Goal: Task Accomplishment & Management: Use online tool/utility

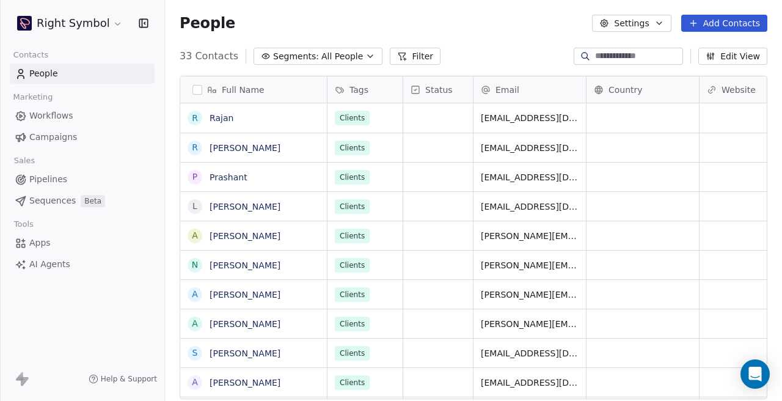
scroll to position [353, 617]
click at [98, 25] on html "Right Symbol Contacts People Marketing Workflows Campaigns Sales Pipelines Sequ…" at bounding box center [391, 200] width 782 height 401
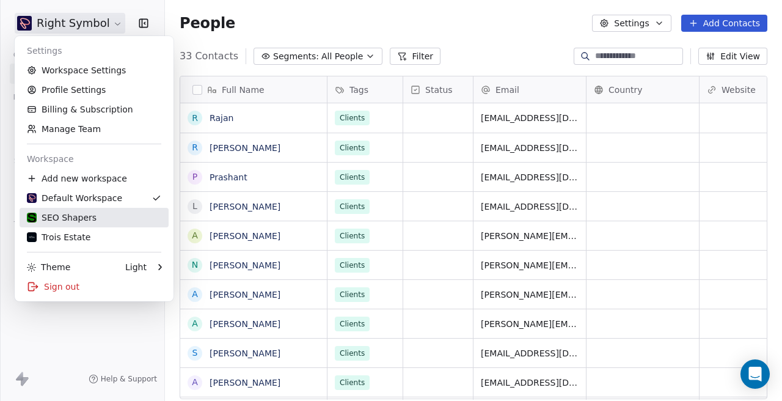
click at [98, 213] on div "SEO Shapers" at bounding box center [94, 217] width 134 height 12
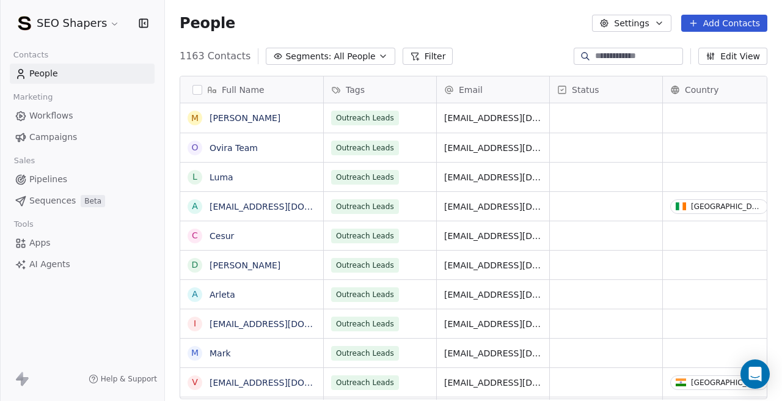
scroll to position [353, 617]
click at [65, 138] on span "Campaigns" at bounding box center [53, 137] width 48 height 13
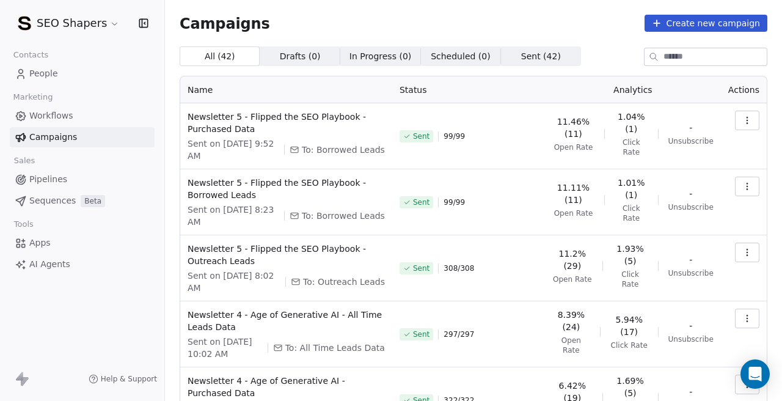
click at [314, 345] on span "To: All Time Leads Data" at bounding box center [335, 348] width 100 height 12
copy span "All Time Leads Data"
click at [514, 223] on div "Sent 99 / 99" at bounding box center [469, 202] width 138 height 51
click at [739, 120] on button "button" at bounding box center [747, 121] width 24 height 20
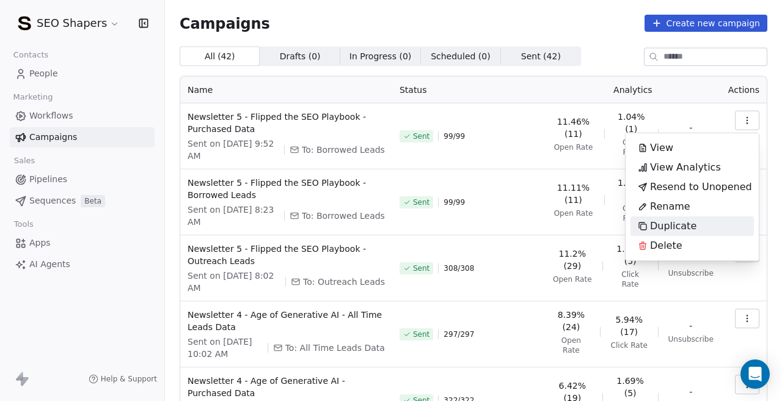
click at [666, 221] on span "Duplicate" at bounding box center [673, 226] width 46 height 15
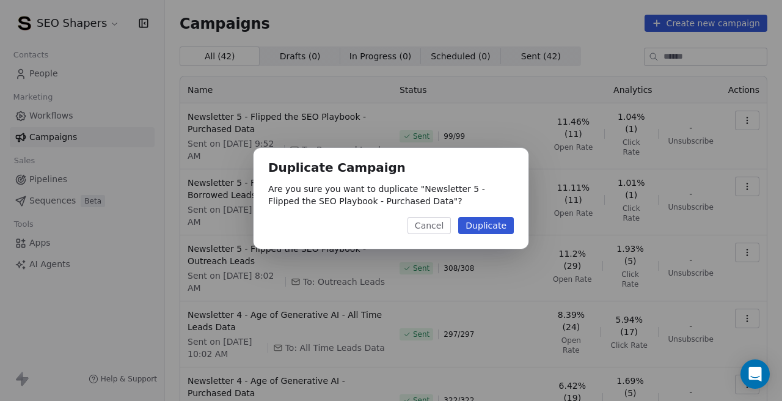
click at [471, 226] on button "Duplicate" at bounding box center [486, 225] width 56 height 17
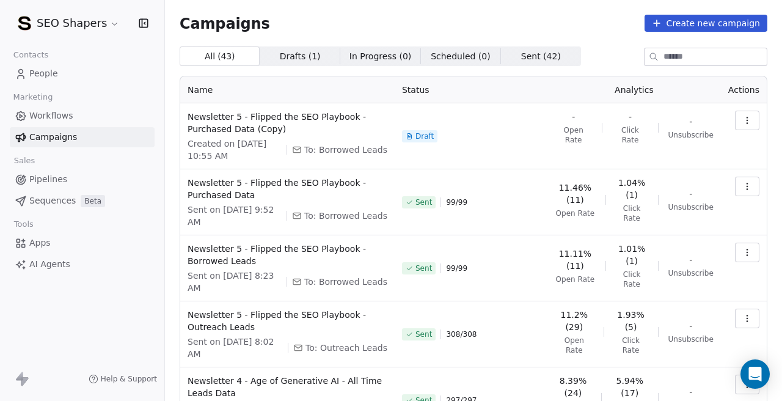
click at [748, 124] on icon "button" at bounding box center [748, 121] width 10 height 10
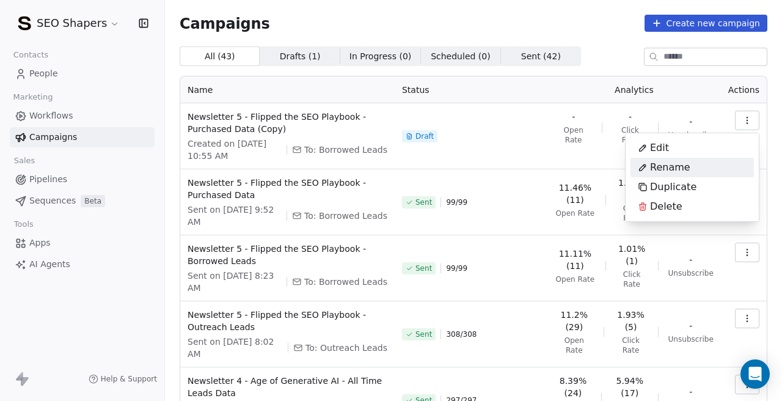
click at [690, 161] on div "Rename" at bounding box center [664, 168] width 67 height 20
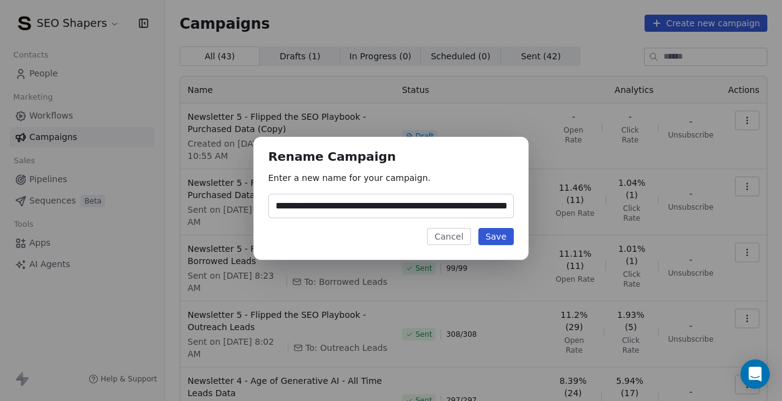
click at [465, 207] on input "**********" at bounding box center [391, 205] width 245 height 23
type input "**********"
click at [488, 234] on button "Save" at bounding box center [496, 236] width 35 height 17
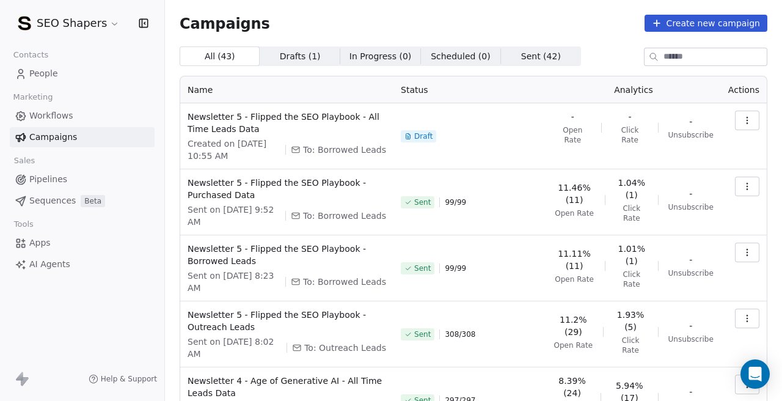
click at [747, 122] on icon "button" at bounding box center [748, 121] width 10 height 10
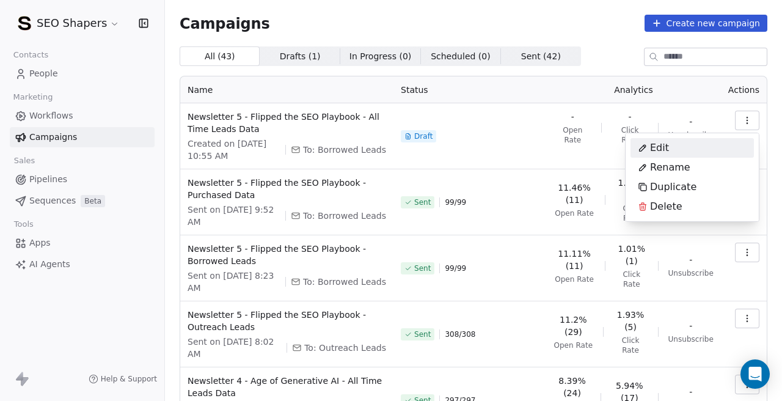
click at [704, 145] on div "Edit" at bounding box center [692, 148] width 123 height 20
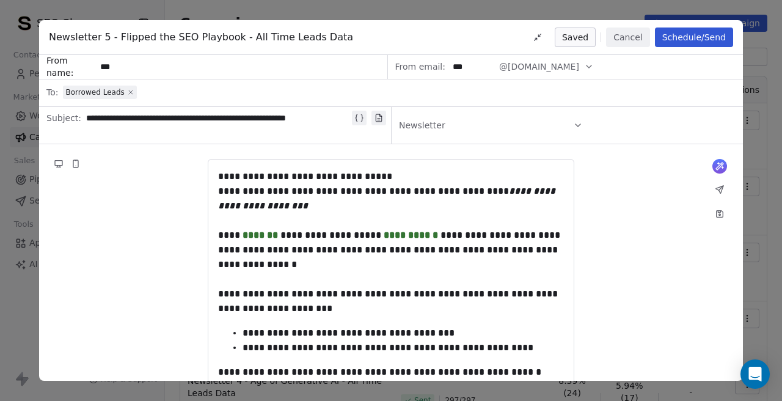
click at [128, 94] on icon at bounding box center [130, 92] width 7 height 7
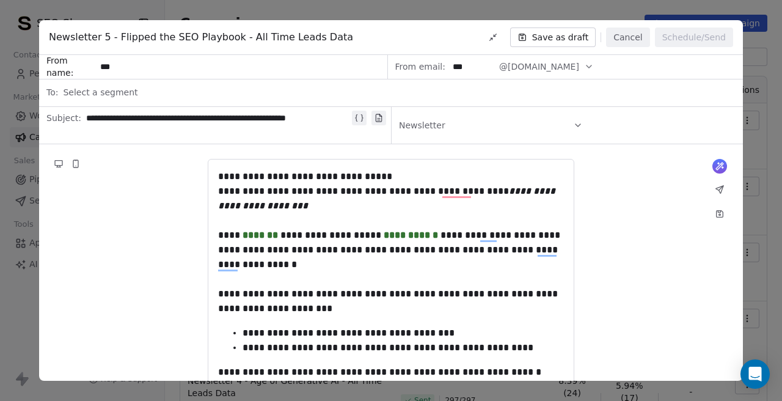
click at [145, 91] on div "Select a segment" at bounding box center [399, 92] width 673 height 27
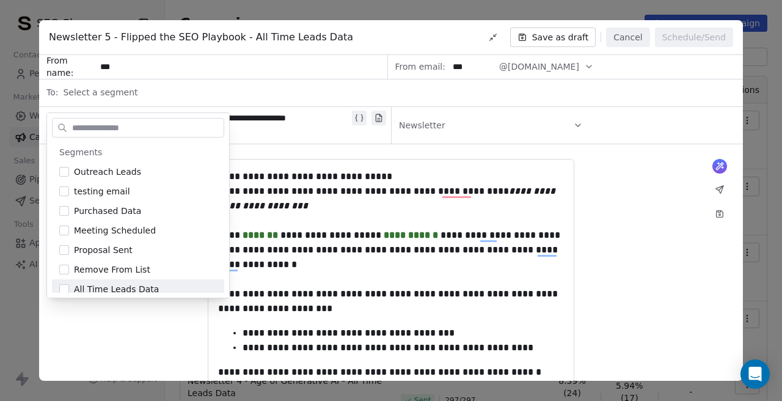
scroll to position [45, 0]
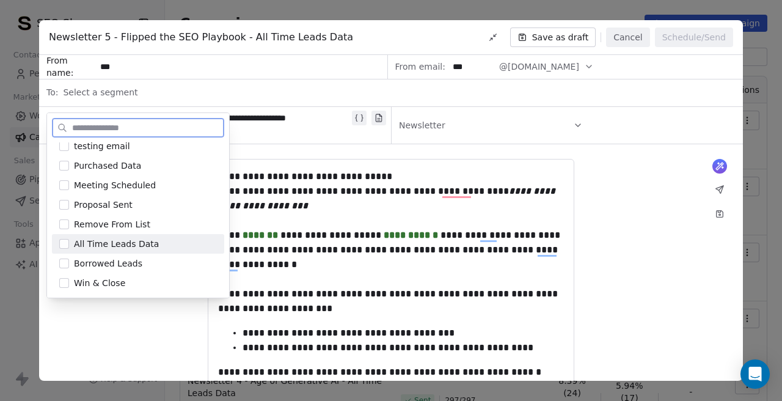
click at [66, 245] on button "Suggestions" at bounding box center [64, 244] width 10 height 10
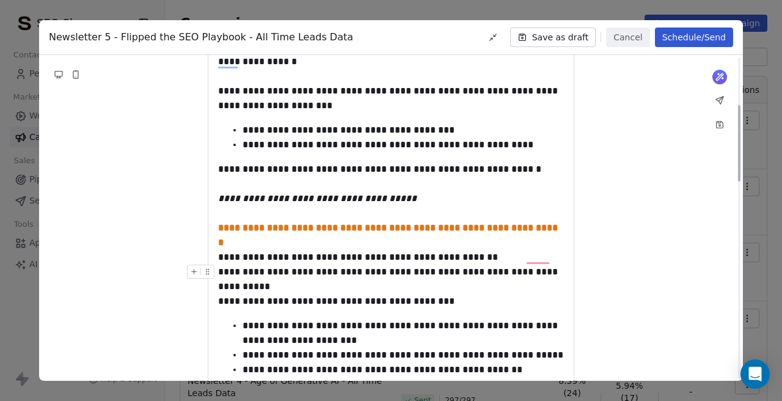
scroll to position [0, 0]
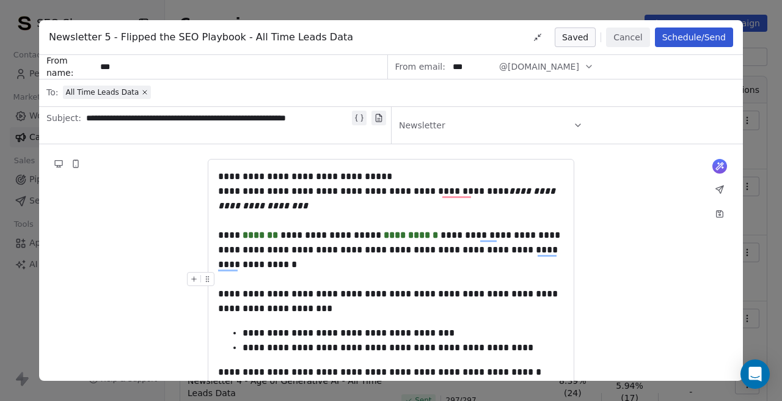
click at [666, 39] on button "Schedule/Send" at bounding box center [694, 38] width 78 height 20
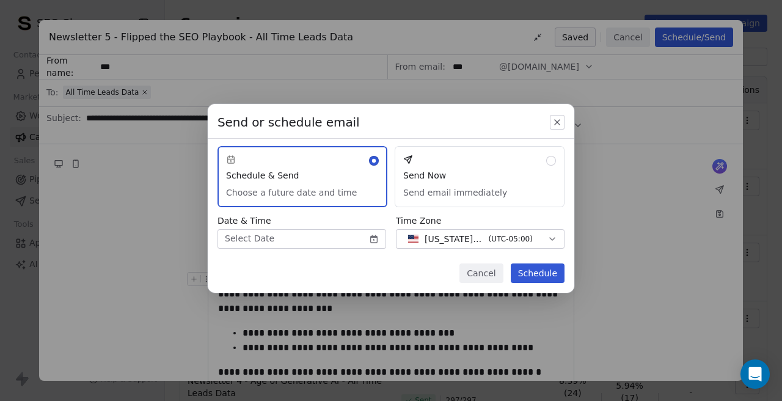
click at [336, 250] on div "Send or schedule email Schedule & Send Choose a future date and time Send Now S…" at bounding box center [391, 198] width 367 height 189
click at [336, 247] on body "SEO Shapers Contacts People Marketing Workflows Campaigns Sales Pipelines Seque…" at bounding box center [391, 200] width 782 height 401
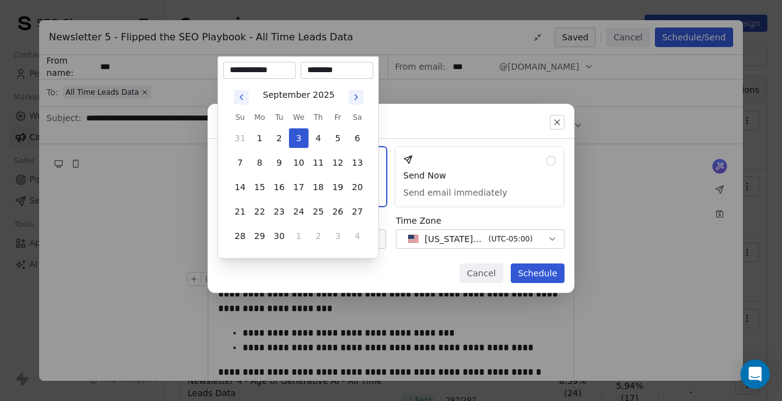
click at [336, 247] on div "[DATE] Su Mo Tu We Th Fr Sa 31 1 2 3 4 5 6 7 8 9 10 11 12 13 14 15 16 17 18 19 …" at bounding box center [298, 166] width 150 height 174
click at [301, 144] on button "3" at bounding box center [299, 138] width 20 height 20
click at [310, 70] on input "********" at bounding box center [337, 70] width 68 height 12
click at [380, 275] on div "Send or schedule email Schedule & Send Choose a future date and time Send Now S…" at bounding box center [391, 200] width 782 height 232
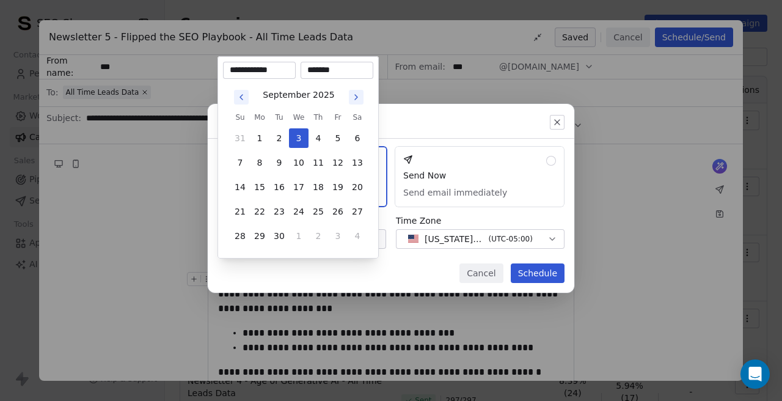
type input "********"
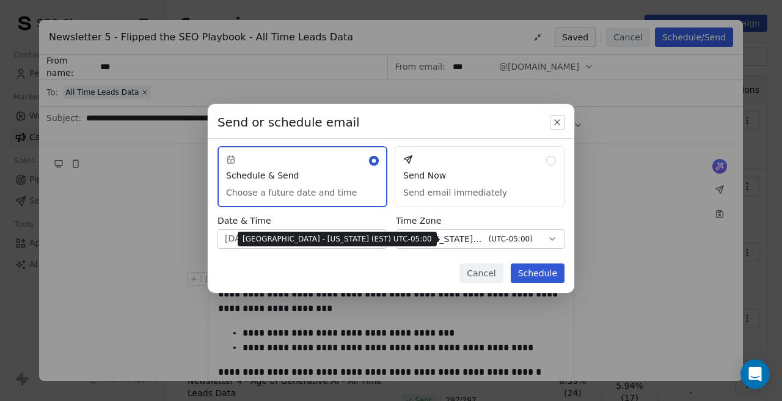
click at [455, 245] on span "[US_STATE] - EST ( UTC-05:00 )" at bounding box center [470, 238] width 134 height 13
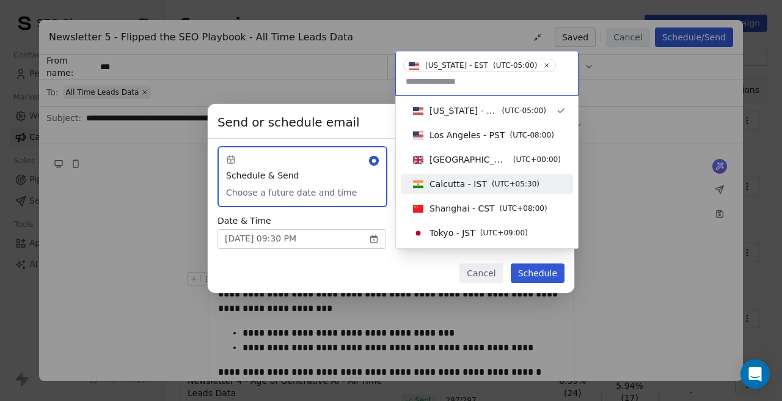
click at [438, 182] on span "Calcutta - IST" at bounding box center [458, 184] width 57 height 12
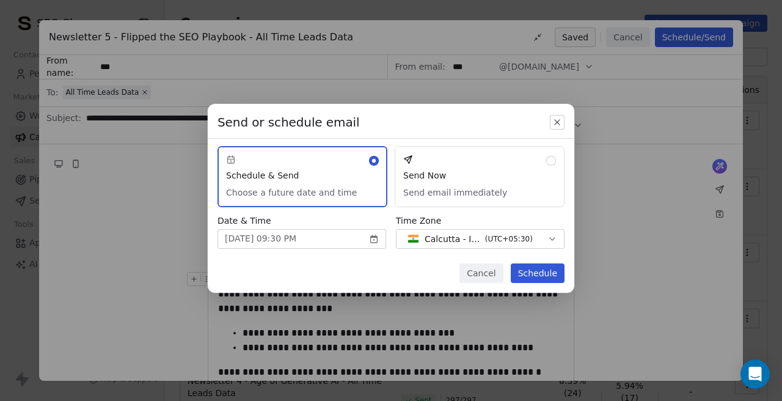
click at [421, 269] on div "Cancel Schedule" at bounding box center [391, 277] width 367 height 29
click at [467, 243] on span "Calcutta - IST" at bounding box center [453, 239] width 56 height 12
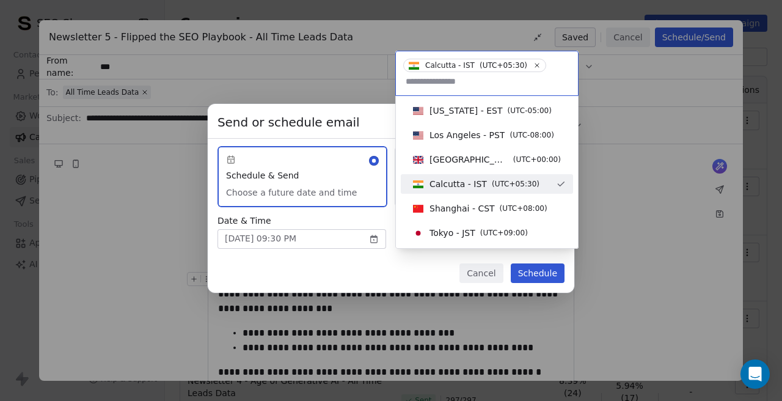
click at [403, 282] on div "Send or schedule email Schedule & Send Choose a future date and time Send Now S…" at bounding box center [391, 200] width 782 height 232
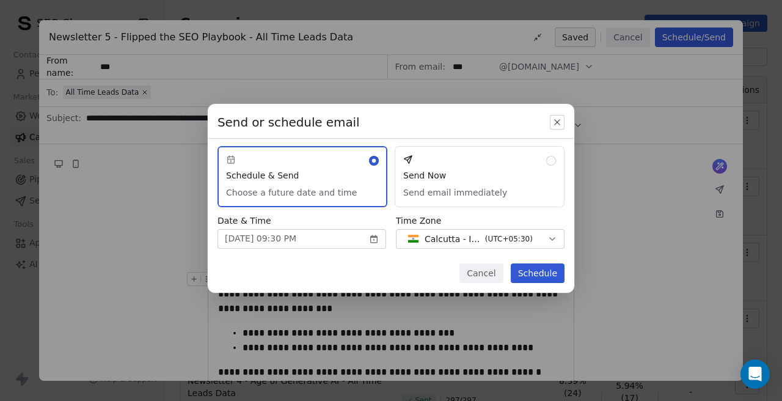
click at [524, 276] on button "Schedule" at bounding box center [538, 273] width 54 height 20
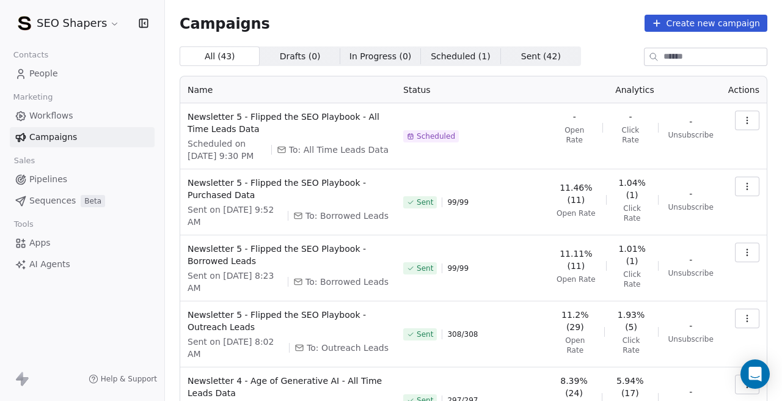
click at [754, 184] on button "button" at bounding box center [747, 187] width 24 height 20
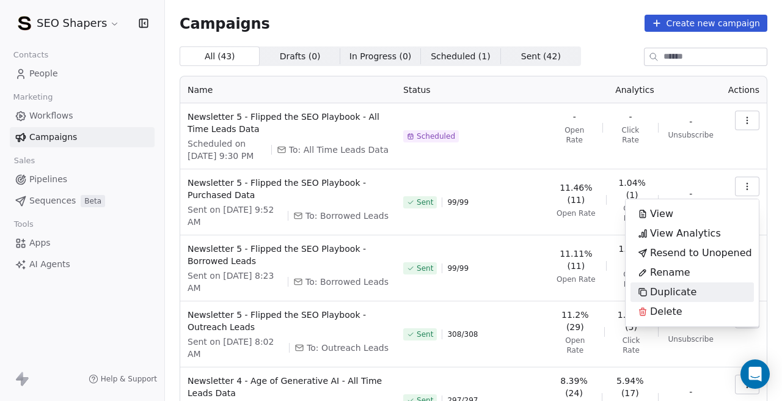
click at [677, 290] on span "Duplicate" at bounding box center [673, 292] width 46 height 15
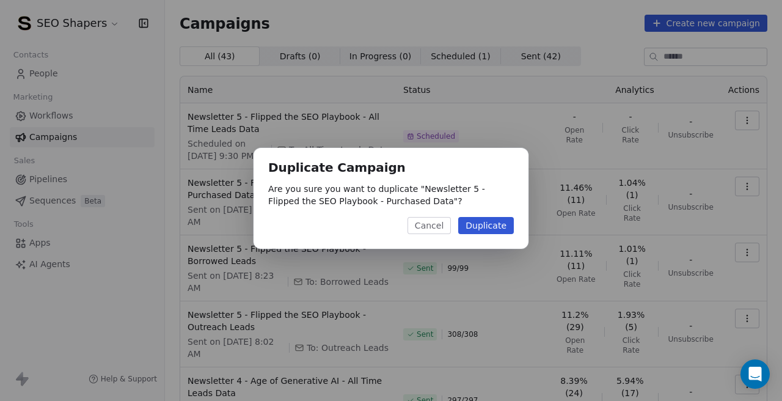
click at [494, 234] on button "Duplicate" at bounding box center [486, 225] width 56 height 17
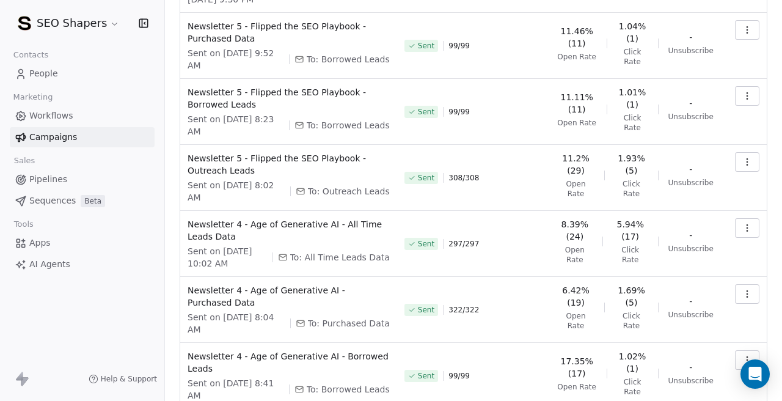
scroll to position [229, 0]
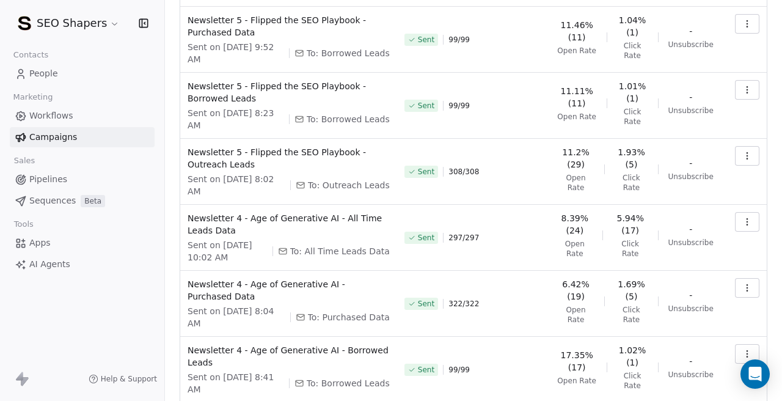
click at [350, 317] on span "To: Purchased Data" at bounding box center [349, 317] width 82 height 12
copy span "Purchased Data"
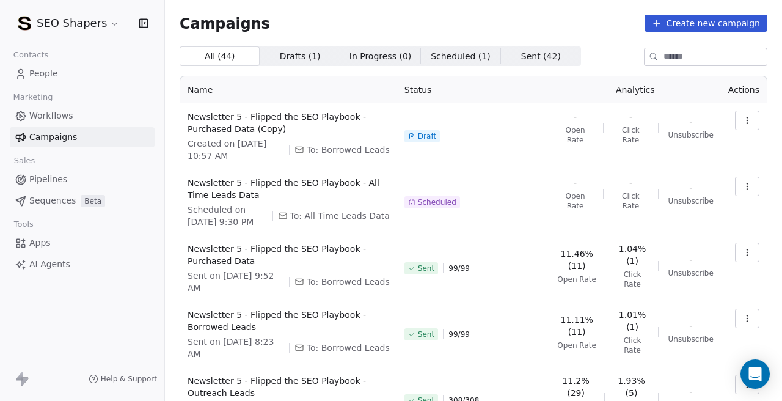
click at [754, 109] on td at bounding box center [744, 136] width 46 height 66
click at [735, 119] on button "button" at bounding box center [747, 121] width 24 height 20
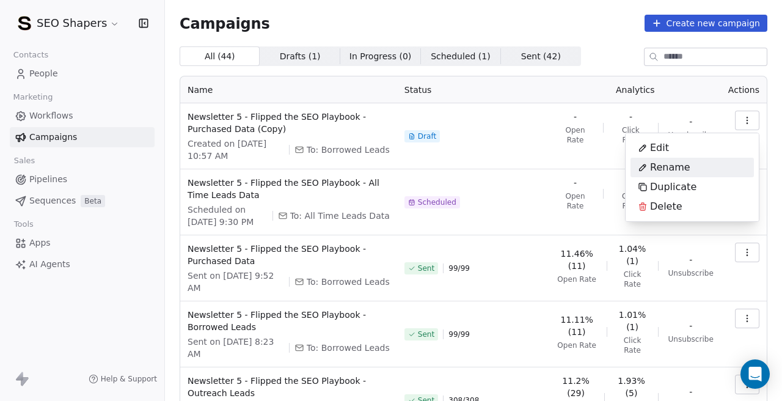
click at [682, 172] on span "Rename" at bounding box center [670, 167] width 40 height 15
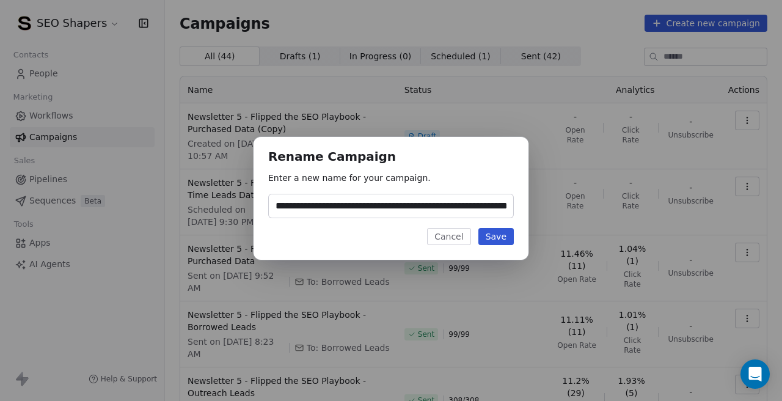
click at [465, 205] on input "**********" at bounding box center [391, 205] width 245 height 23
type input "**********"
click at [504, 237] on button "Save" at bounding box center [496, 236] width 35 height 17
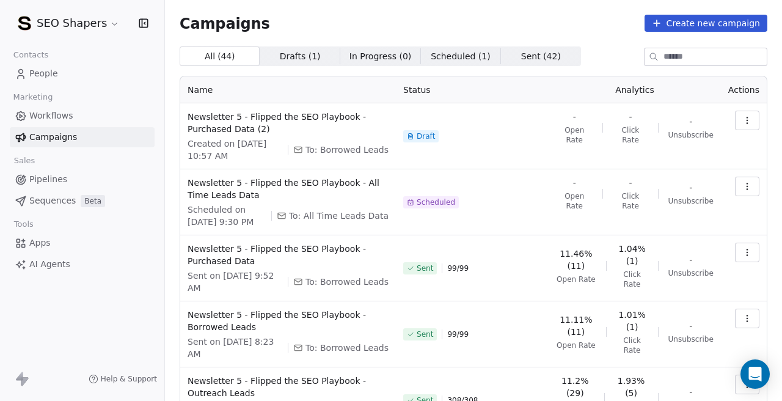
scroll to position [0, 0]
click at [751, 120] on icon "button" at bounding box center [748, 121] width 10 height 10
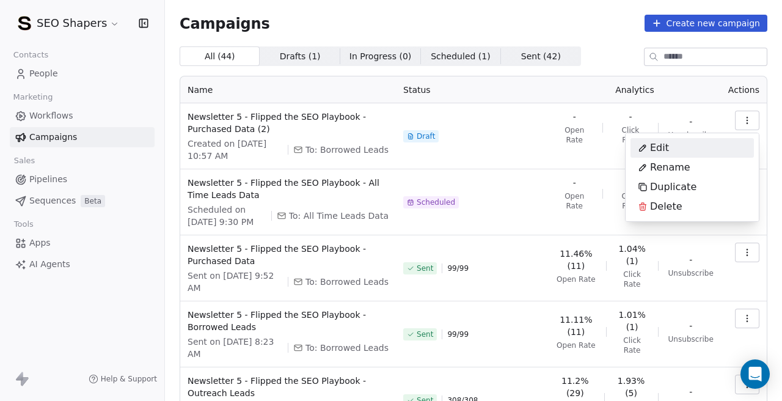
click at [668, 147] on div "Edit" at bounding box center [654, 148] width 46 height 20
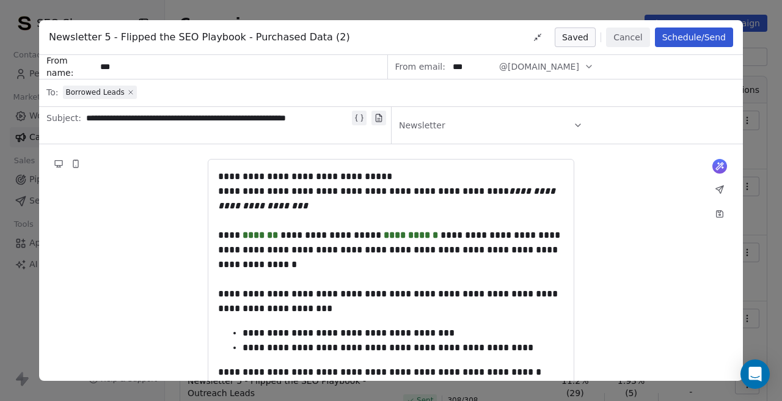
click at [129, 92] on icon at bounding box center [131, 92] width 4 height 4
click at [110, 95] on span "Select a segment" at bounding box center [100, 92] width 75 height 12
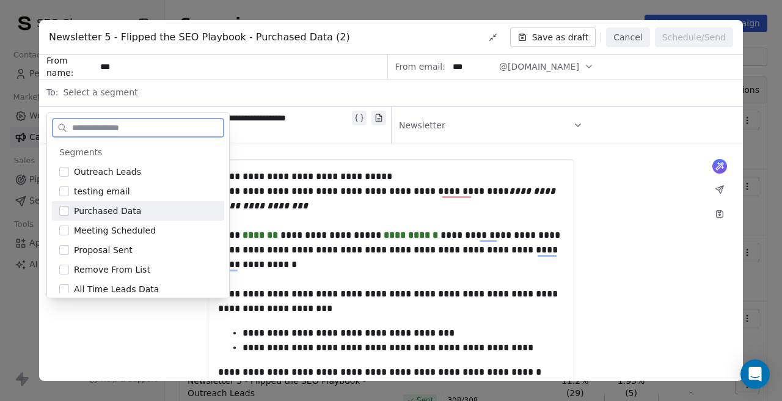
click at [67, 210] on button "Suggestions" at bounding box center [64, 211] width 10 height 10
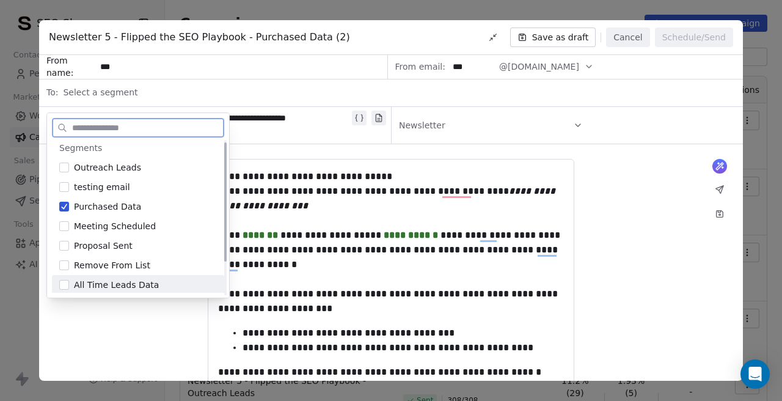
scroll to position [5, 0]
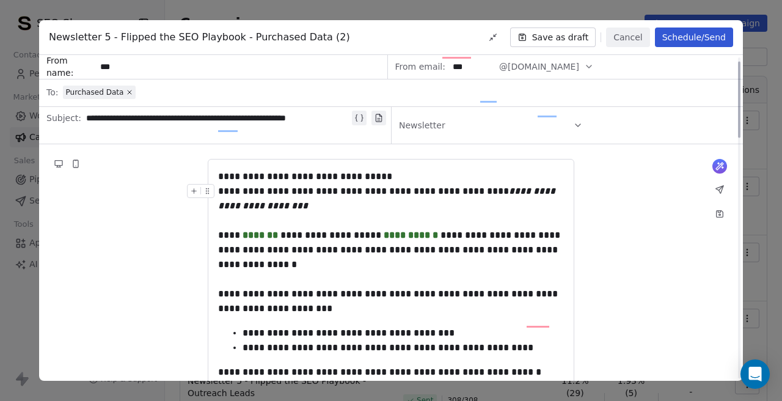
scroll to position [0, 0]
click at [672, 39] on button "Schedule/Send" at bounding box center [694, 38] width 78 height 20
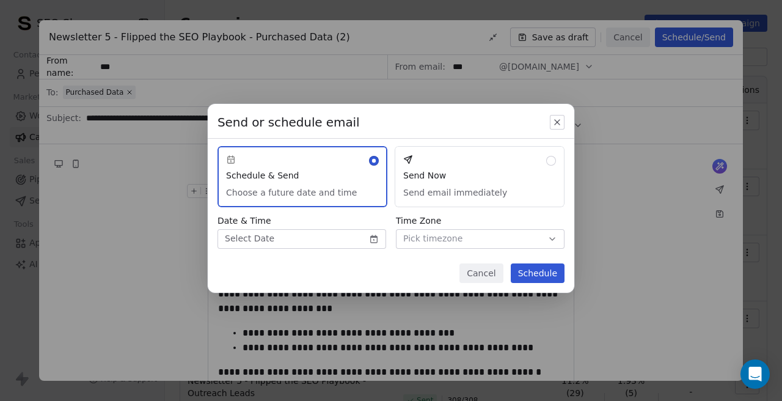
click at [287, 232] on body "SEO Shapers Contacts People Marketing Workflows Campaigns Sales Pipelines Seque…" at bounding box center [391, 200] width 782 height 401
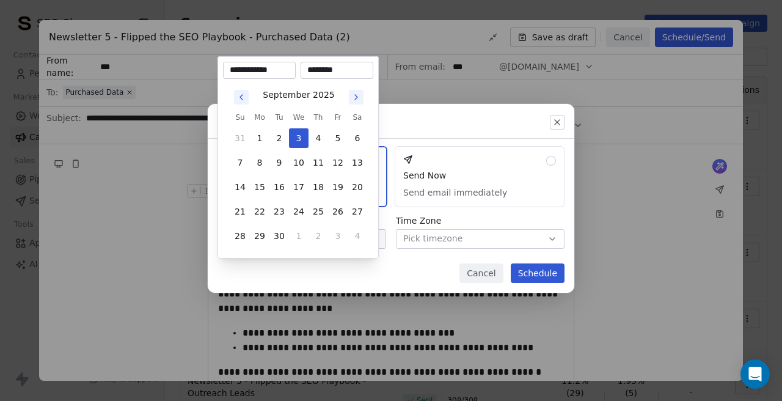
click at [314, 71] on input "********" at bounding box center [337, 70] width 68 height 12
click at [307, 69] on input "********" at bounding box center [337, 70] width 68 height 12
click at [332, 68] on input "*******" at bounding box center [337, 70] width 68 height 12
click at [395, 276] on div "Send or schedule email Schedule & Send Choose a future date and time Send Now S…" at bounding box center [391, 200] width 782 height 232
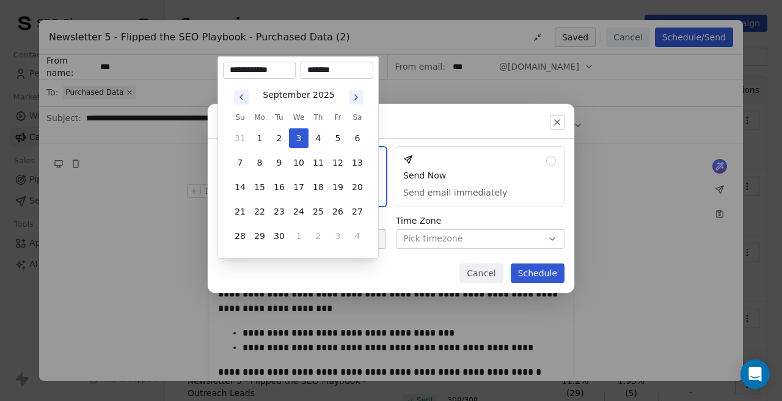
type input "********"
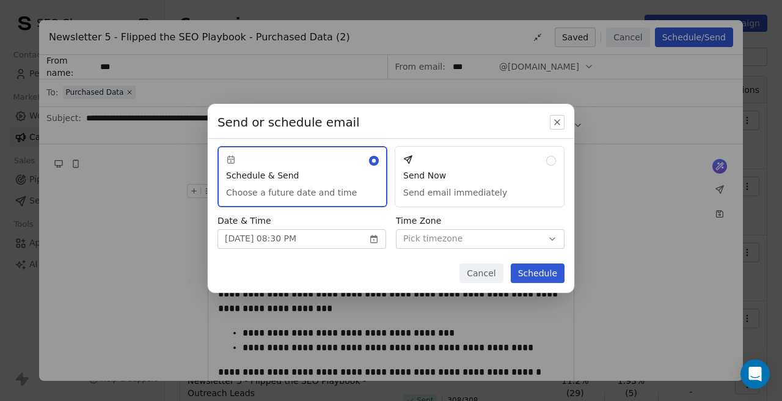
click at [546, 281] on button "Schedule" at bounding box center [538, 273] width 54 height 20
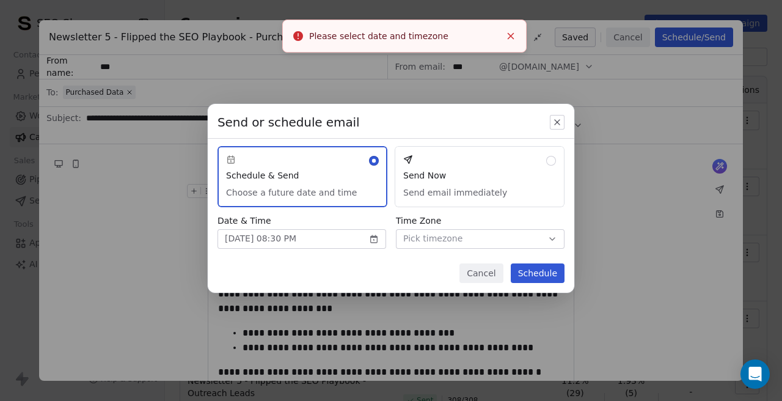
click at [430, 247] on button "Pick timezone" at bounding box center [480, 239] width 169 height 20
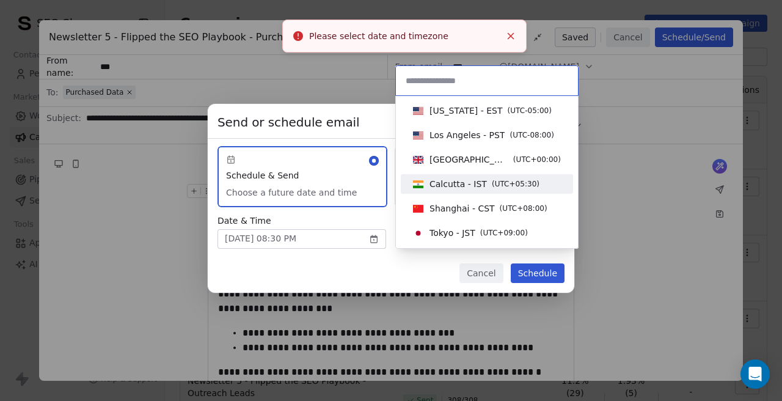
click at [421, 181] on div "Suggestions" at bounding box center [418, 184] width 10 height 8
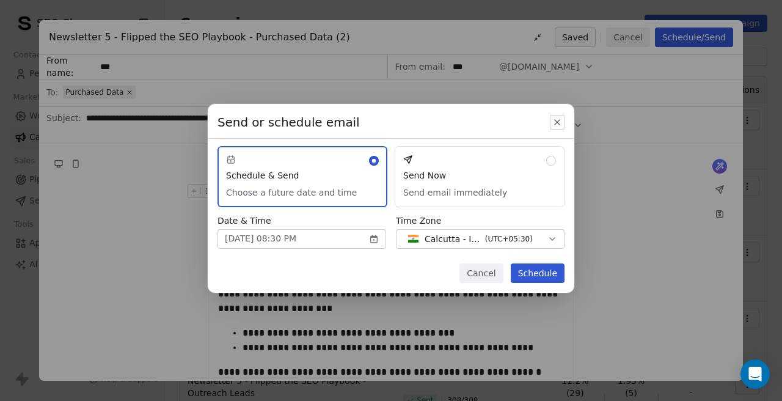
click at [522, 279] on button "Schedule" at bounding box center [538, 273] width 54 height 20
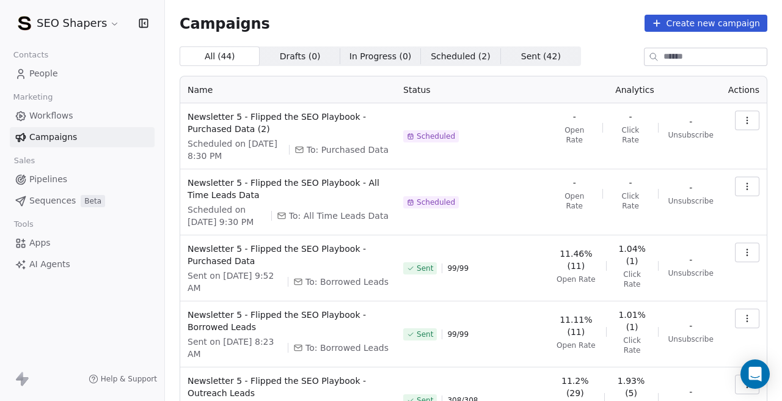
click at [81, 73] on link "People" at bounding box center [82, 74] width 145 height 20
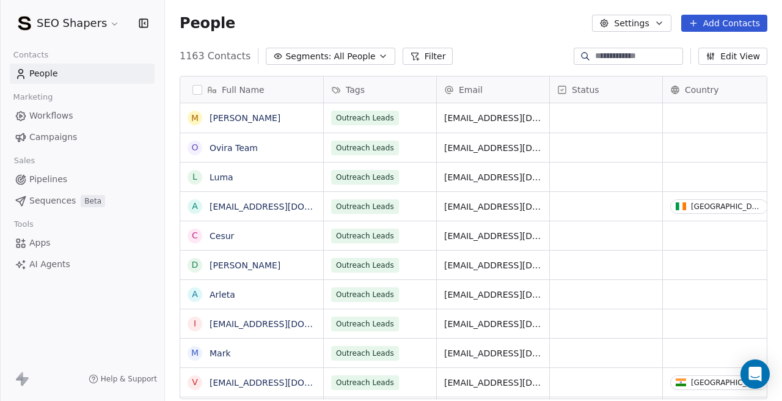
scroll to position [353, 617]
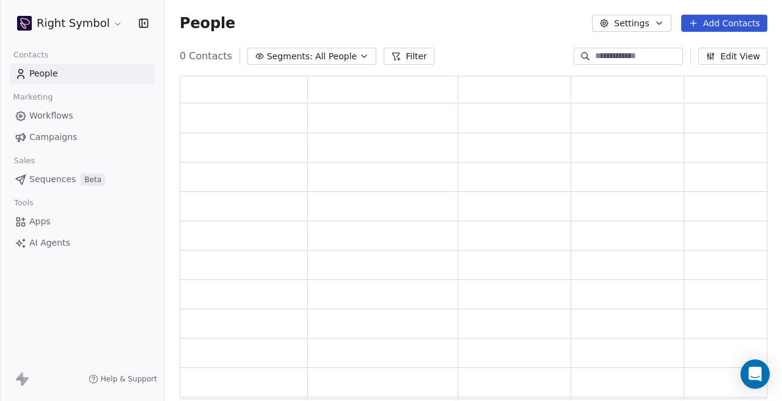
scroll to position [324, 588]
click at [76, 24] on html "Right Symbol Contacts People Marketing Workflows Campaigns Sales Pipelines Sequ…" at bounding box center [391, 200] width 782 height 401
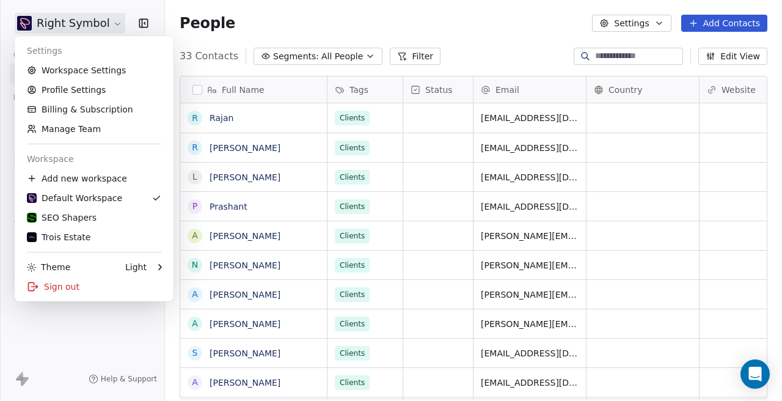
scroll to position [353, 617]
click at [71, 223] on div "SEO Shapers" at bounding box center [62, 217] width 70 height 12
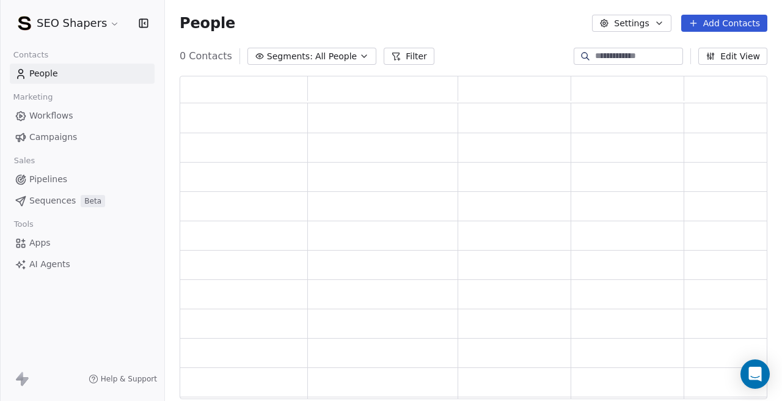
scroll to position [324, 588]
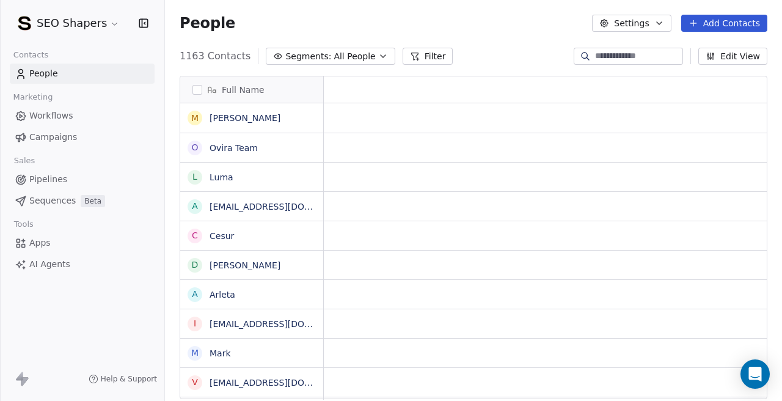
click at [67, 139] on span "Campaigns" at bounding box center [53, 137] width 48 height 13
